Goal: Task Accomplishment & Management: Manage account settings

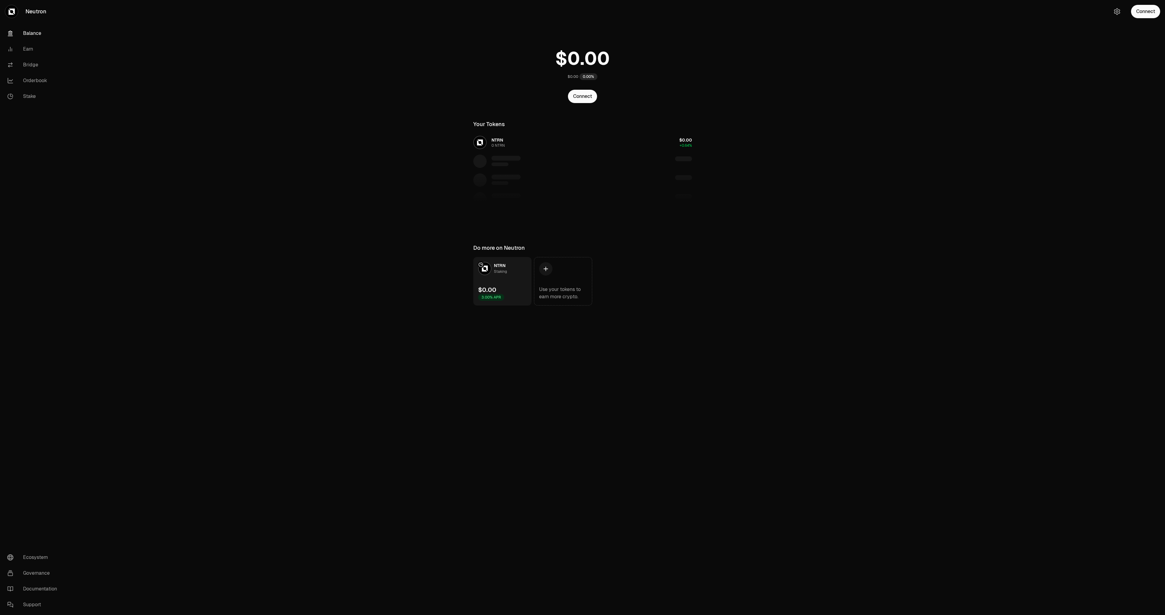
click at [264, 280] on main "$0.00 0.00% Connect Your Tokens NTRN 0 NTRN $0.00 +0.64% Do more on Neutron NTR…" at bounding box center [616, 165] width 1097 height 330
click at [197, 190] on main "$0.00 0.00% Connect Your Tokens NTRN 0 NTRN $0.00 +0.64% Do more on Neutron NTR…" at bounding box center [616, 165] width 1097 height 330
click at [31, 47] on link "Earn" at bounding box center [33, 49] width 63 height 16
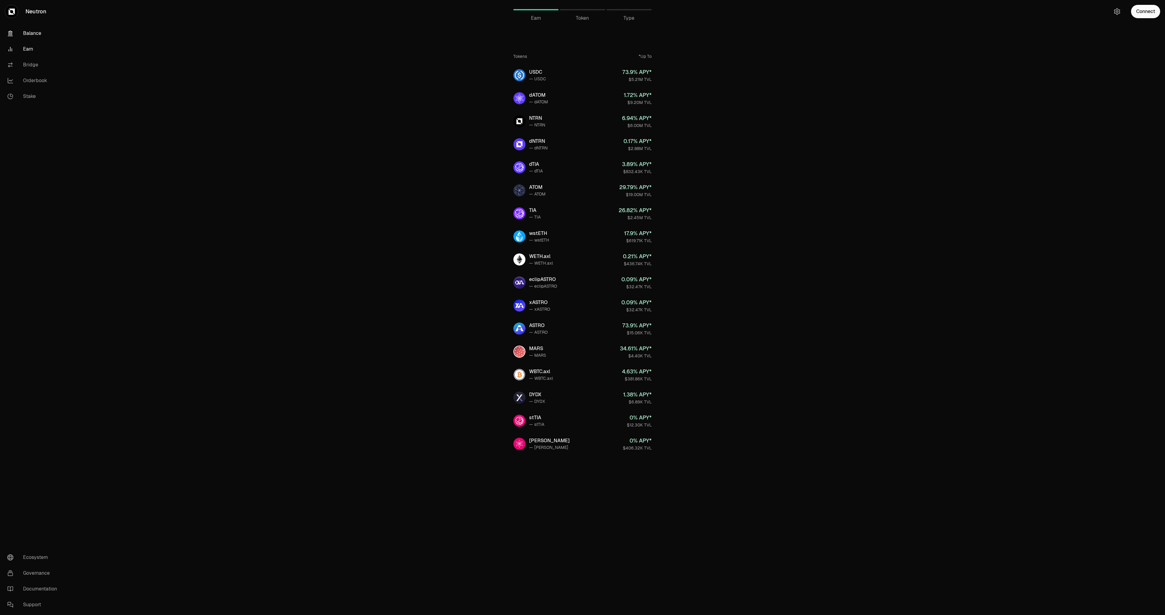
click at [29, 27] on link "Balance" at bounding box center [33, 33] width 63 height 16
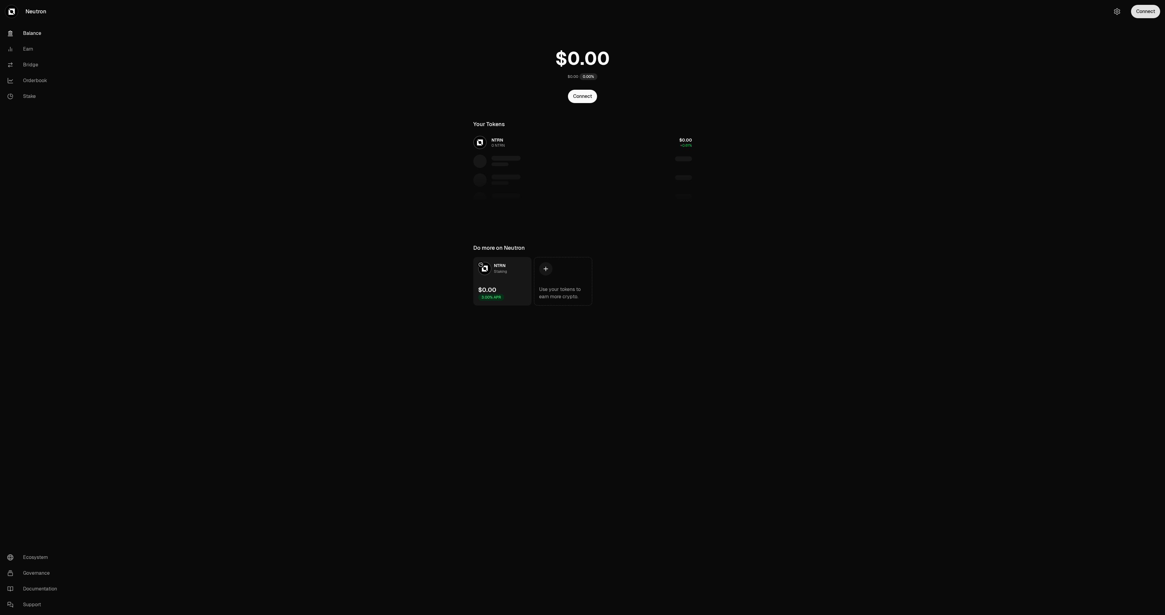
click at [1139, 11] on button "Connect" at bounding box center [1145, 11] width 29 height 13
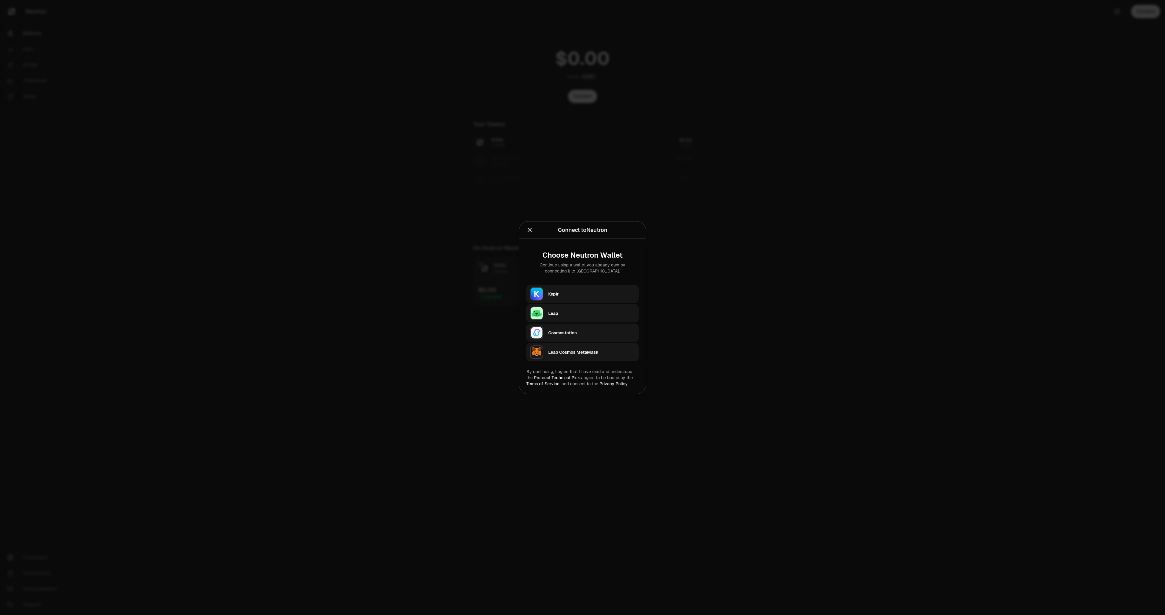
click at [565, 294] on div "Keplr" at bounding box center [591, 294] width 87 height 6
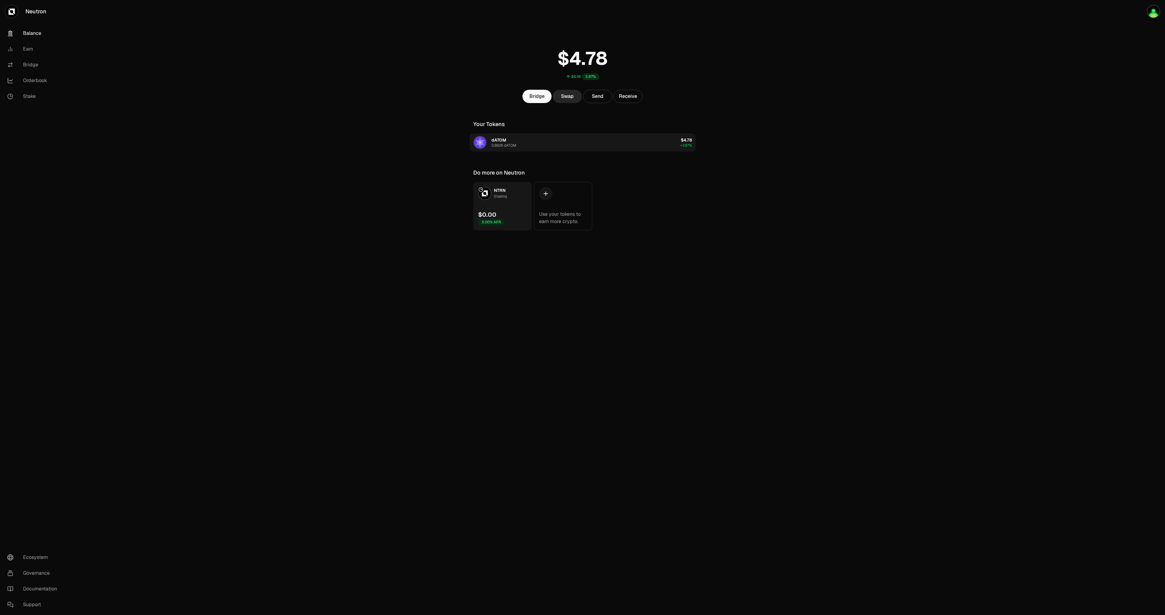
click at [508, 141] on div "dATOM 0.8626 dATOM" at bounding box center [503, 142] width 25 height 11
click at [498, 139] on span "dATOM" at bounding box center [498, 139] width 15 height 5
click at [486, 143] on img "button" at bounding box center [480, 143] width 12 height 12
click at [478, 142] on img "button" at bounding box center [480, 143] width 12 height 12
click at [298, 230] on main "$0.18 3.87% Bridge Swap Send Receive Your Tokens dATOM 0.8626 dATOM $4.78 +3.87…" at bounding box center [616, 127] width 1097 height 255
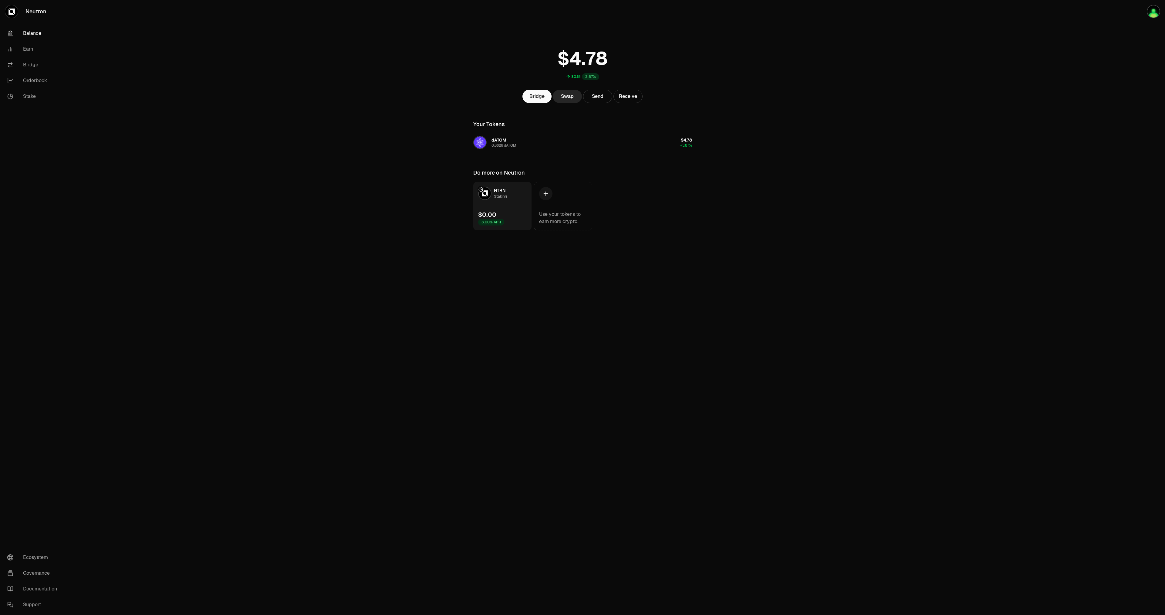
click at [383, 318] on div "Neutron Balance Earn Bridge Orderbook Stake Ecosystem Governance Documentation …" at bounding box center [616, 307] width 1097 height 615
